Goal: Task Accomplishment & Management: Use online tool/utility

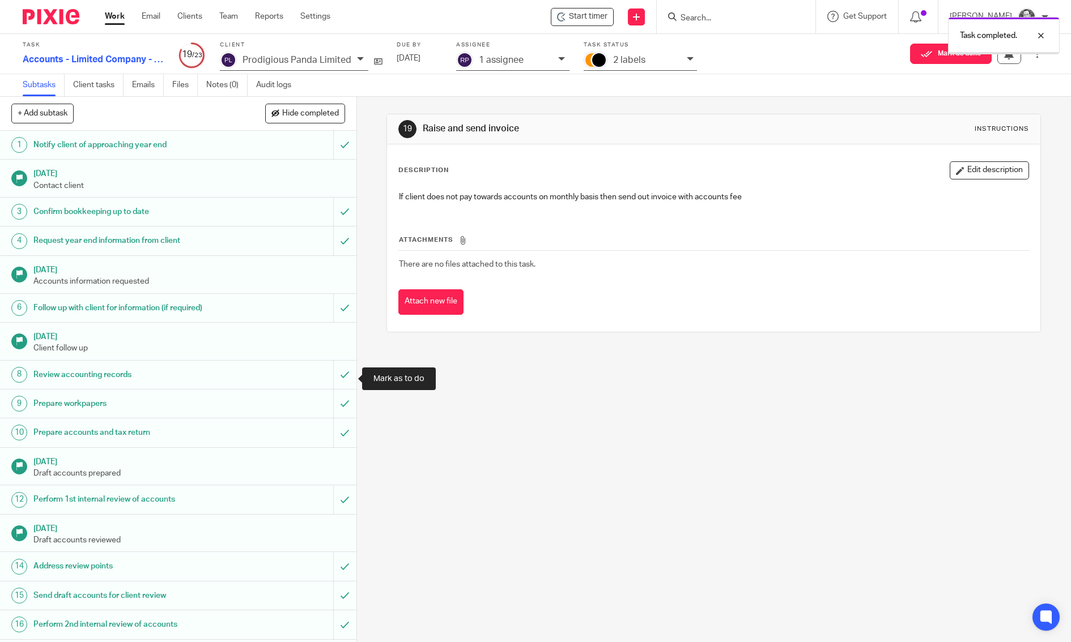
scroll to position [214, 0]
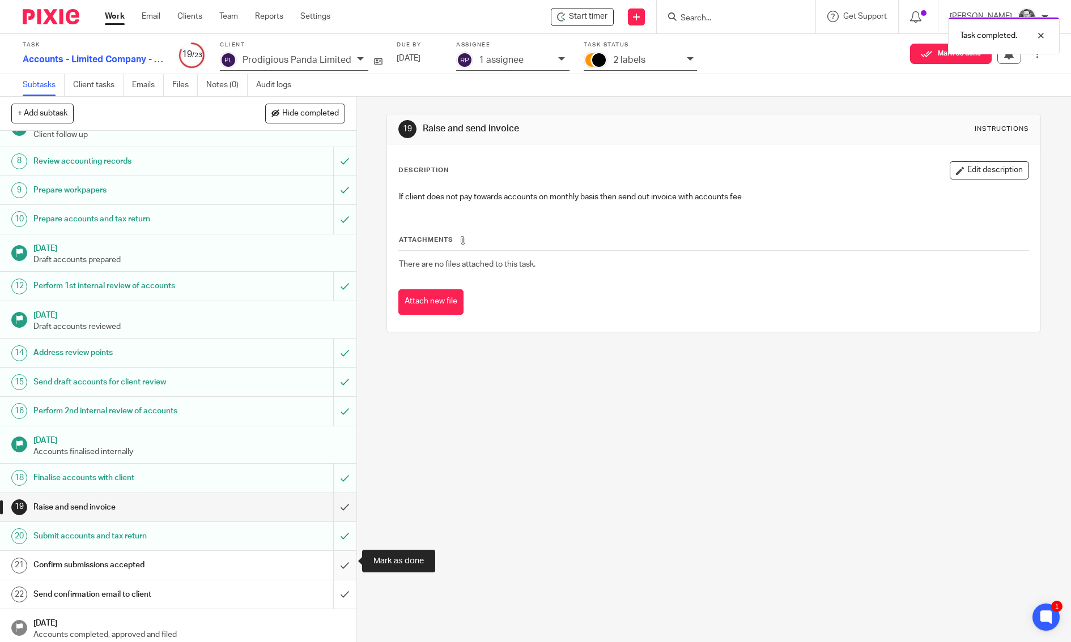
click at [346, 562] on input "submit" at bounding box center [178, 565] width 356 height 28
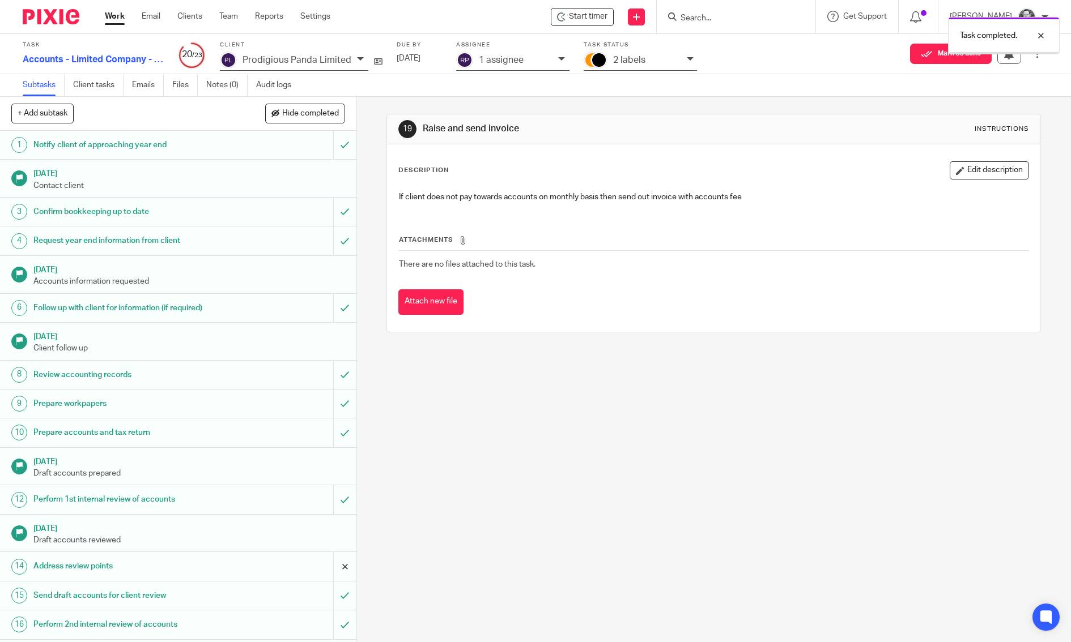
scroll to position [214, 0]
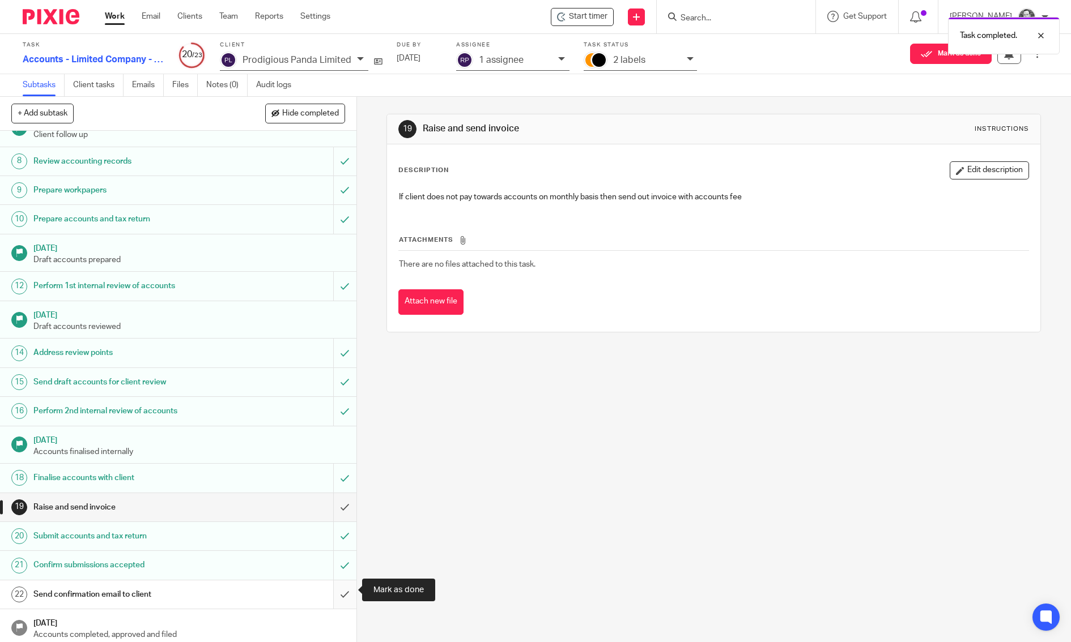
click at [343, 592] on input "submit" at bounding box center [178, 595] width 356 height 28
